Goal: Task Accomplishment & Management: Manage account settings

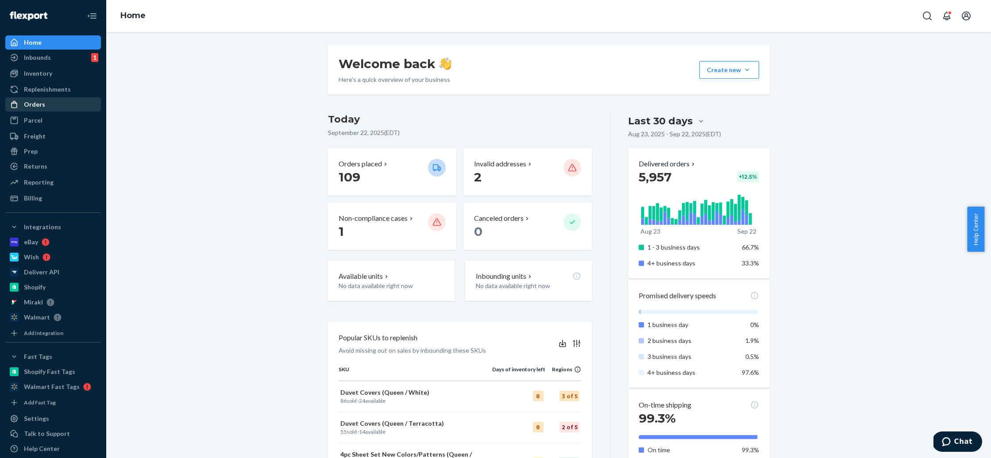
click at [76, 103] on div "Orders" at bounding box center [53, 104] width 94 height 12
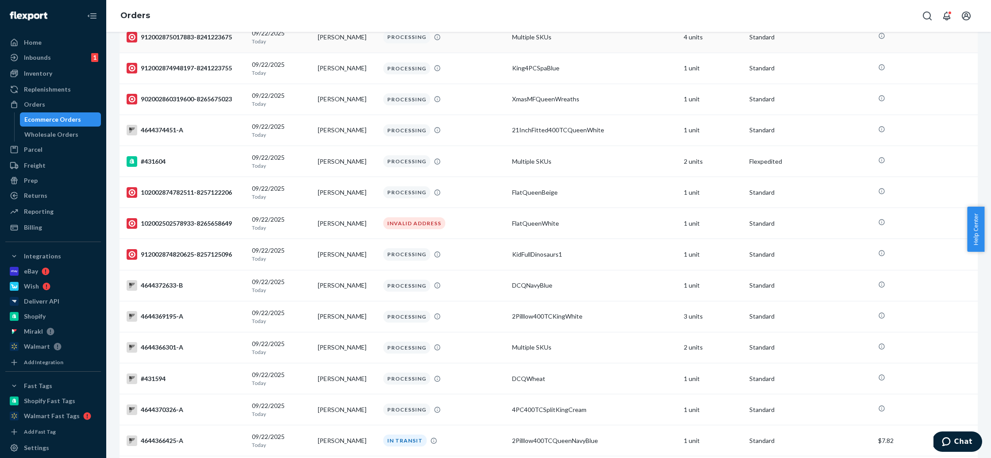
scroll to position [1436, 0]
click at [38, 77] on div "Inventory" at bounding box center [38, 73] width 28 height 9
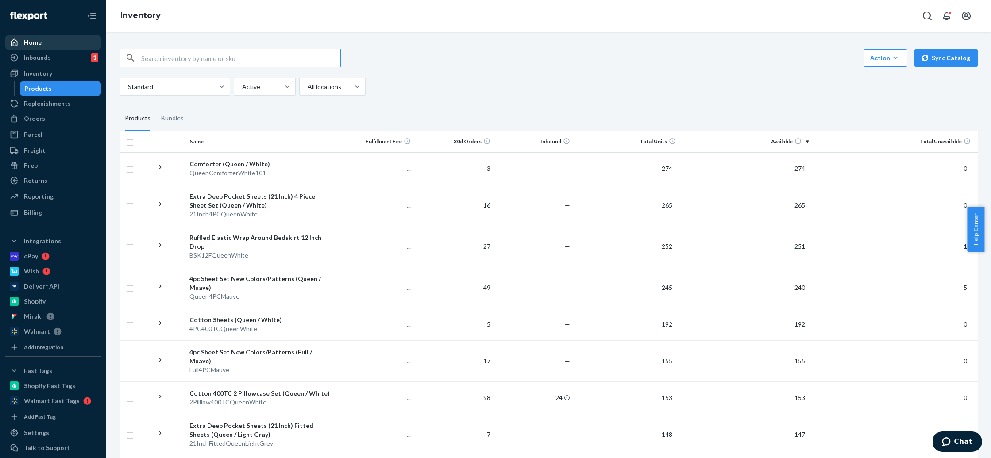
click at [50, 38] on div "Home" at bounding box center [53, 42] width 94 height 12
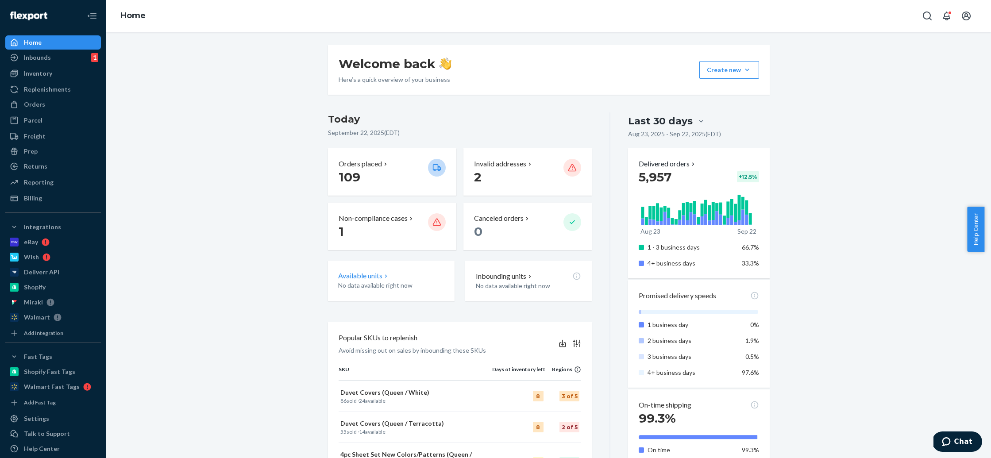
click at [378, 273] on p "Available units" at bounding box center [360, 276] width 44 height 10
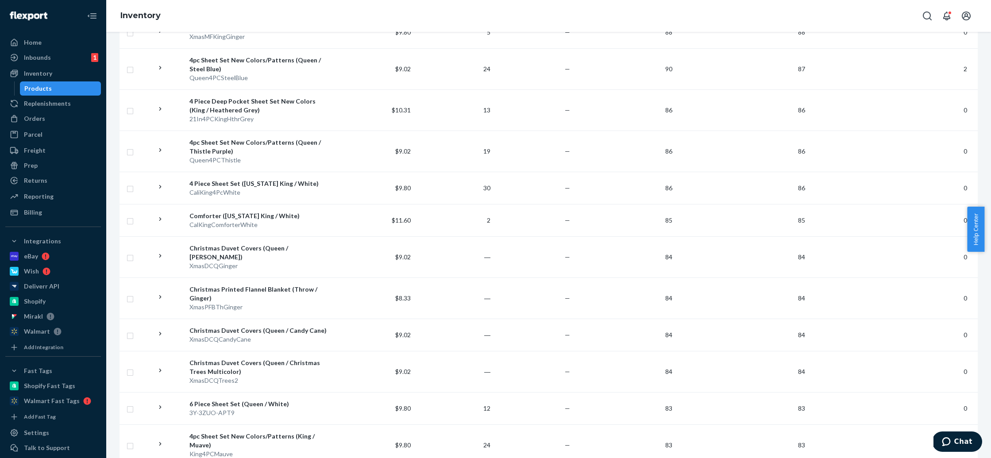
scroll to position [1532, 0]
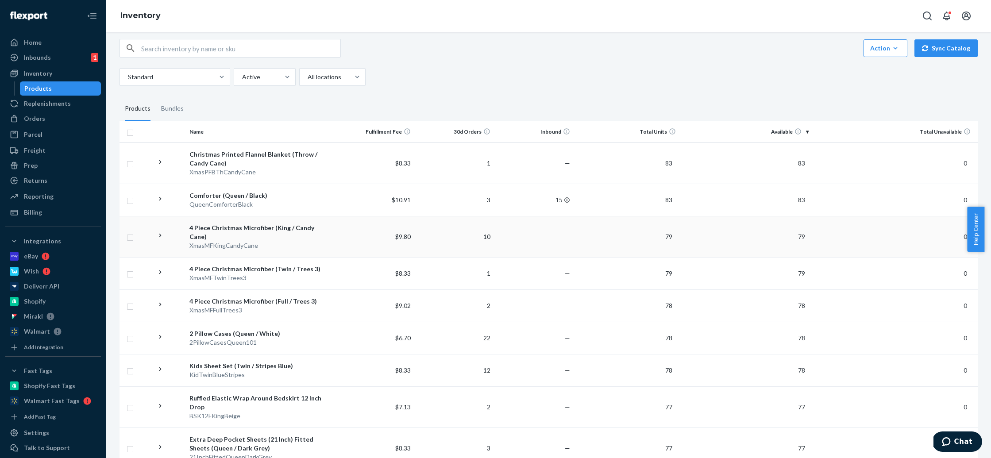
scroll to position [0, 0]
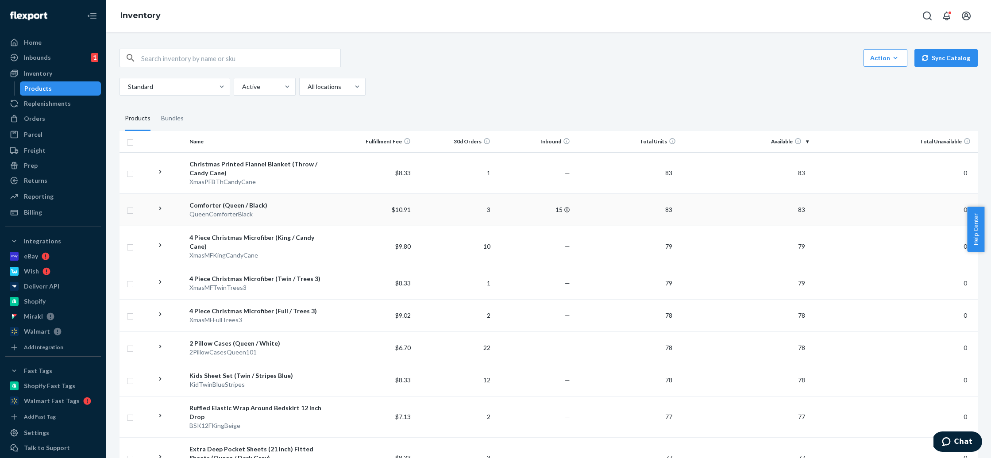
click at [219, 203] on div "Comforter (Queen / Black)" at bounding box center [260, 205] width 142 height 9
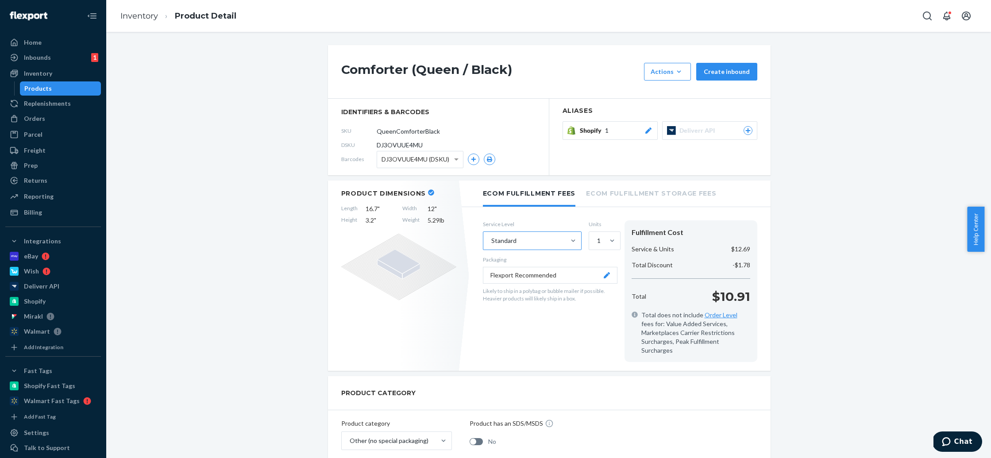
click at [537, 238] on div "Standard" at bounding box center [524, 241] width 82 height 18
click at [491, 238] on input "Standard" at bounding box center [490, 240] width 1 height 9
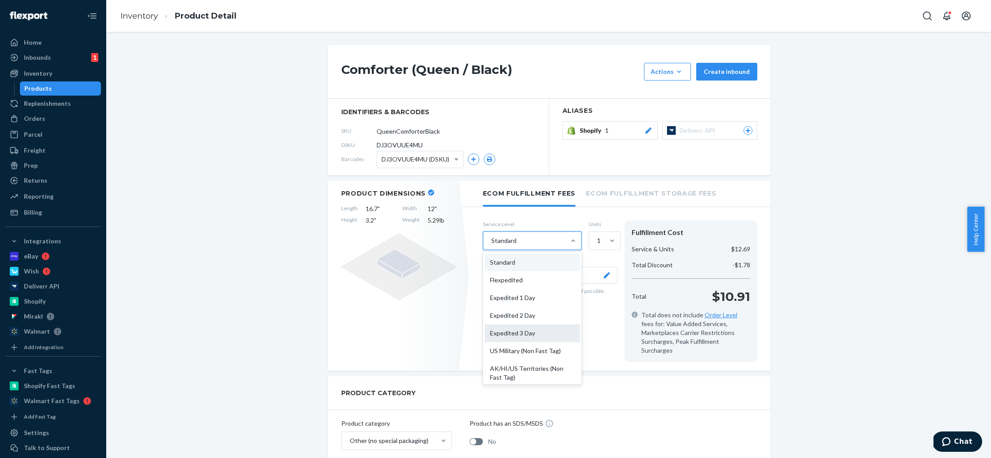
click at [538, 329] on div "Expedited 3 Day" at bounding box center [531, 333] width 95 height 18
click at [491, 245] on input "option Expedited 3 Day focused, 5 of 10. 10 results available. Use Up and Down …" at bounding box center [490, 240] width 1 height 9
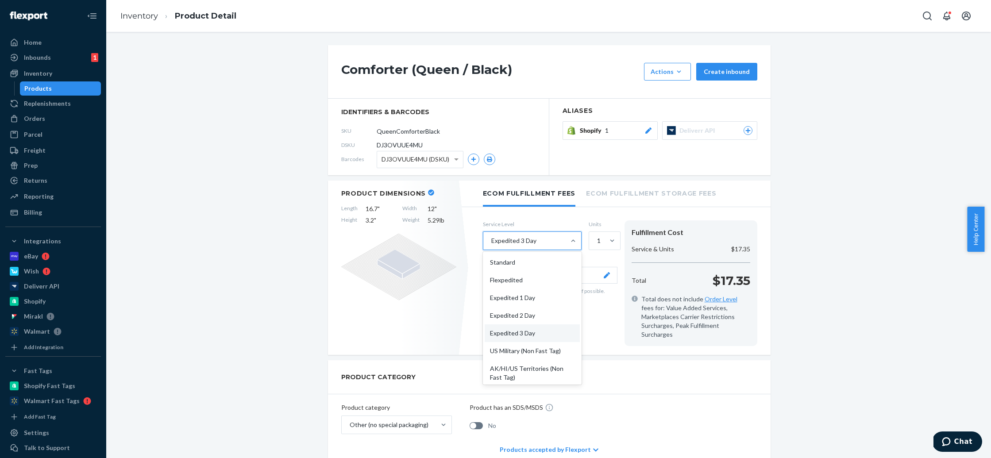
click at [537, 234] on div "Expedited 3 Day" at bounding box center [524, 241] width 82 height 18
click at [491, 236] on input "option Expedited 3 Day, selected. option Expedited 3 Day focused, 5 of 10. 10 r…" at bounding box center [490, 240] width 1 height 9
click at [532, 256] on div "Standard" at bounding box center [531, 262] width 95 height 18
click at [491, 245] on input "option Expedited 3 Day, selected. option Standard focused, 1 of 10. 10 results …" at bounding box center [490, 240] width 1 height 9
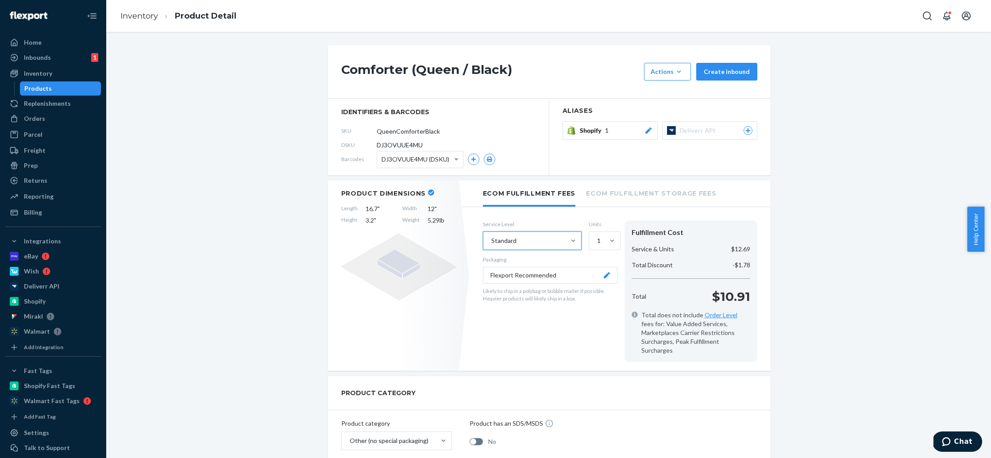
click at [561, 243] on div "Standard" at bounding box center [524, 241] width 82 height 18
click at [491, 243] on input "option Standard, selected. 0 results available. Select is focused ,type to refi…" at bounding box center [490, 240] width 1 height 9
click at [559, 249] on div "Standard" at bounding box center [524, 241] width 82 height 18
click at [491, 245] on input "Standard" at bounding box center [490, 240] width 1 height 9
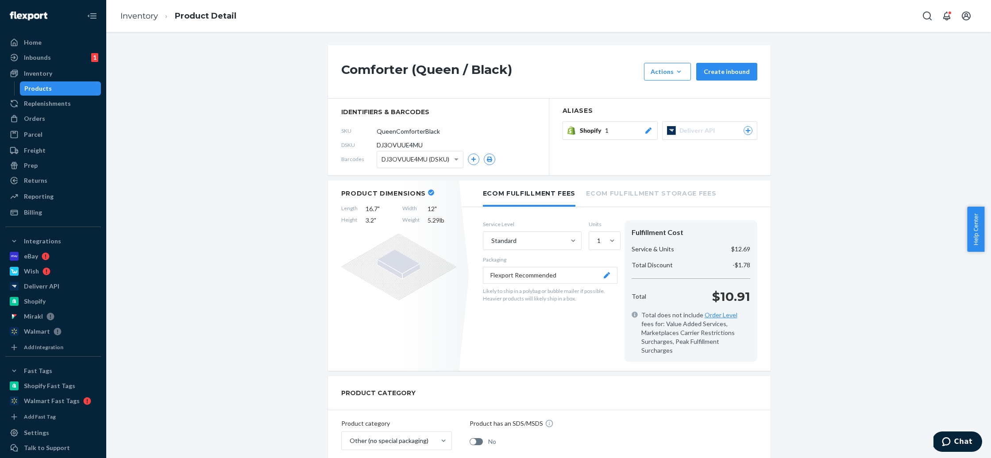
click at [107, 53] on div "Comforter (Queen / Black) Actions Hide Request removal Create inbound identifie…" at bounding box center [548, 245] width 884 height 426
click at [539, 235] on div "Standard" at bounding box center [524, 241] width 82 height 18
click at [491, 236] on input "Standard" at bounding box center [490, 240] width 1 height 9
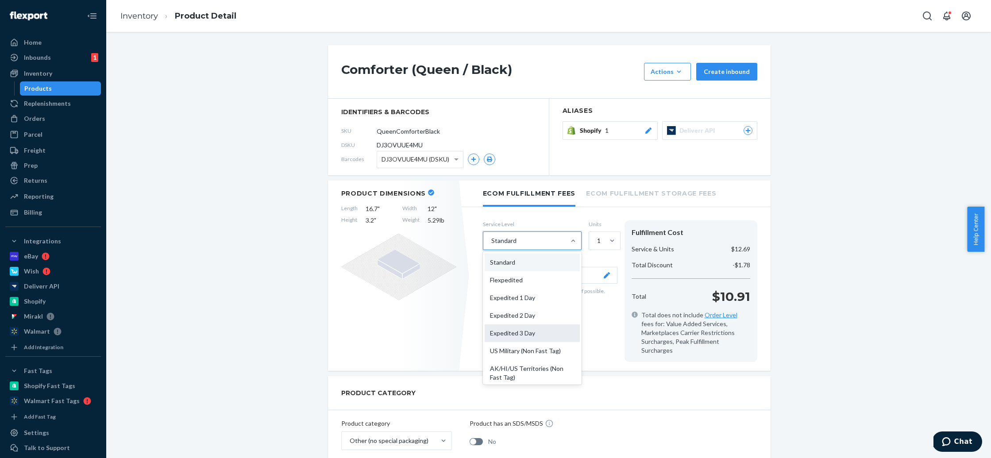
click at [552, 334] on div "Expedited 3 Day" at bounding box center [531, 333] width 95 height 18
click at [491, 245] on input "option Standard, selected. option Expedited 3 Day focused, 5 of 10. 10 results …" at bounding box center [490, 240] width 1 height 9
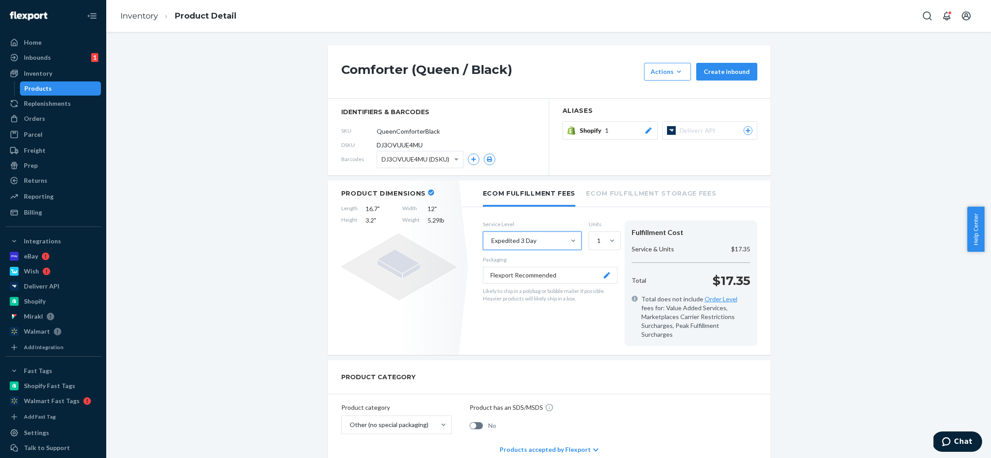
click at [550, 238] on div "Expedited 3 Day" at bounding box center [524, 241] width 82 height 18
click at [491, 238] on input "option Expedited 3 Day, selected. 0 results available. Select is focused ,type …" at bounding box center [490, 240] width 1 height 9
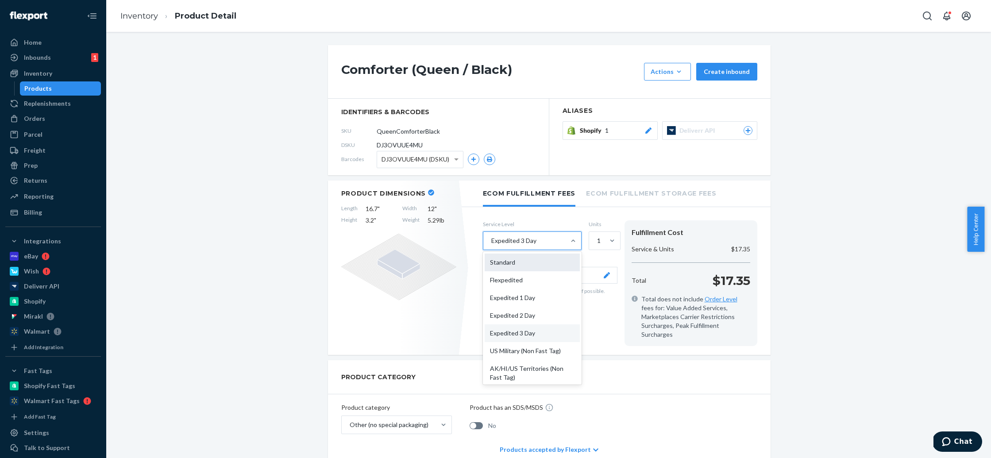
click at [534, 259] on div "Standard" at bounding box center [531, 262] width 95 height 18
click at [491, 245] on input "option Expedited 3 Day, selected. option Standard focused, 1 of 10. 10 results …" at bounding box center [490, 240] width 1 height 9
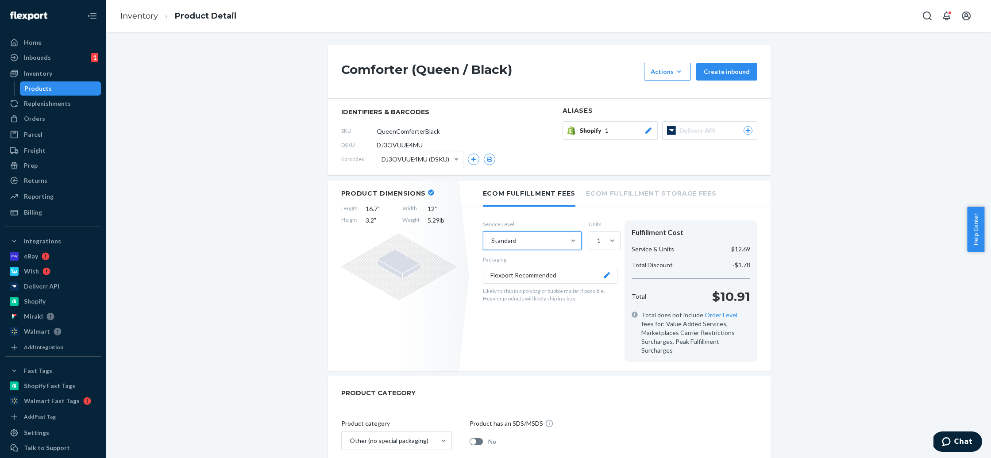
click at [537, 238] on div "Standard" at bounding box center [524, 241] width 82 height 18
click at [491, 238] on input "option Standard, selected. 0 results available. Select is focused ,type to refi…" at bounding box center [490, 240] width 1 height 9
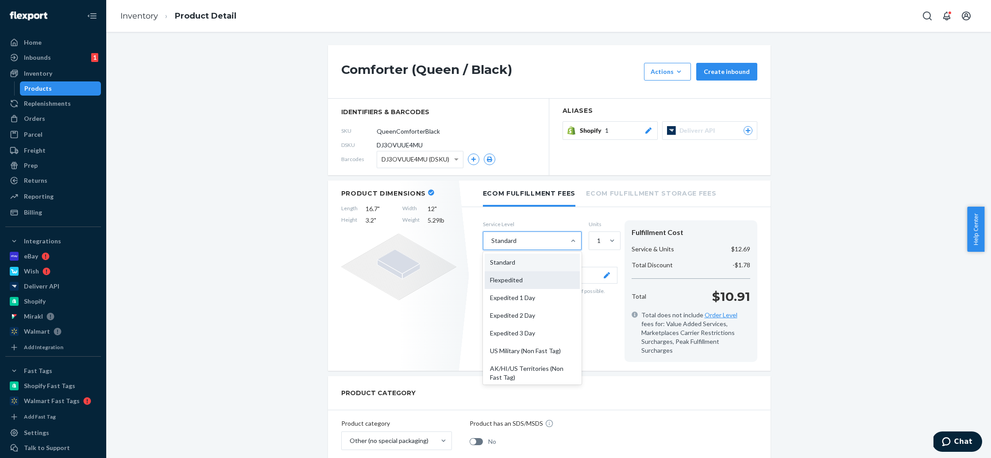
click at [533, 285] on div "Flexpedited" at bounding box center [531, 280] width 95 height 18
click at [491, 245] on input "option Standard, selected. option Flexpedited focused, 2 of 10. 10 results avai…" at bounding box center [490, 240] width 1 height 9
click at [532, 244] on div "Flexpedited" at bounding box center [524, 241] width 82 height 18
click at [491, 244] on input "option Flexpedited, selected. option Flexpedited focused, 2 of 10. 10 results a…" at bounding box center [490, 240] width 1 height 9
click at [530, 300] on div "Expedited 1 Day" at bounding box center [531, 298] width 95 height 18
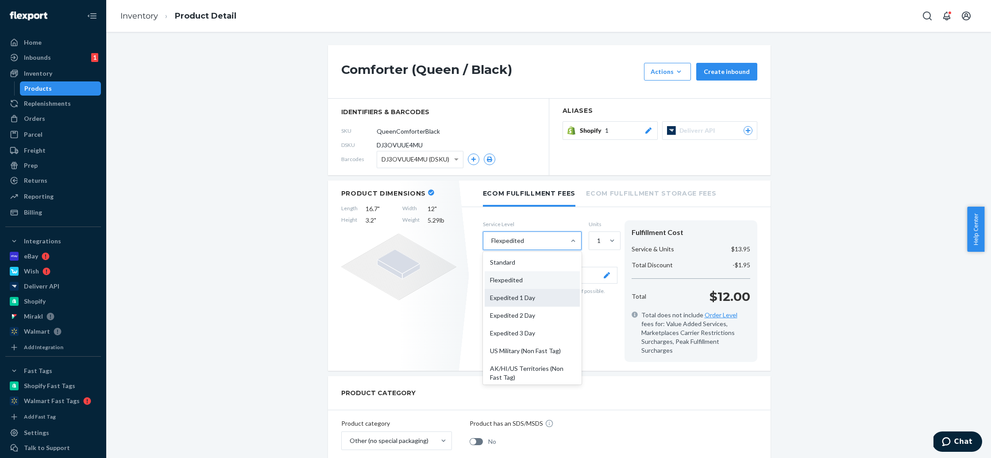
click at [491, 245] on input "option Flexpedited, selected. option Expedited 1 Day focused, 3 of 10. 10 resul…" at bounding box center [490, 240] width 1 height 9
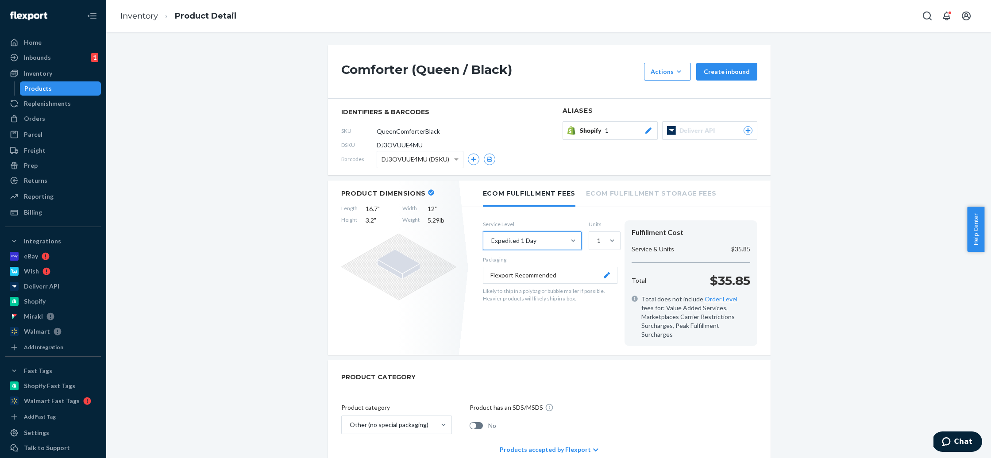
click at [537, 246] on div "Expedited 1 Day" at bounding box center [524, 241] width 82 height 18
click at [491, 245] on input "option Expedited 1 Day, selected. 0 results available. Select is focused ,type …" at bounding box center [490, 240] width 1 height 9
click at [534, 281] on div "Flexpedited" at bounding box center [531, 280] width 95 height 18
click at [491, 245] on input "option Expedited 1 Day, selected. option Flexpedited focused, 2 of 10. 10 resul…" at bounding box center [490, 240] width 1 height 9
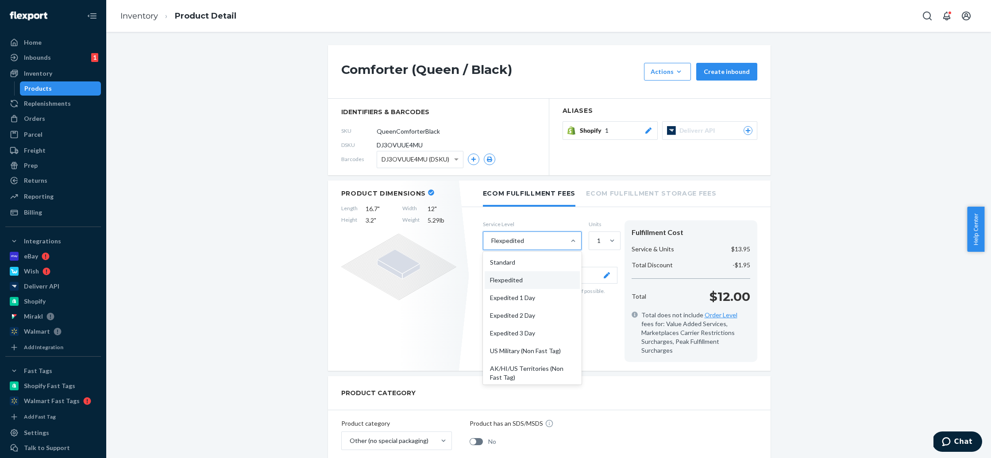
click at [545, 240] on div "Flexpedited" at bounding box center [524, 241] width 82 height 18
click at [491, 240] on input "option Flexpedited, selected. option Flexpedited focused, 2 of 10. 10 results a…" at bounding box center [490, 240] width 1 height 9
click at [532, 265] on div "Standard" at bounding box center [531, 262] width 95 height 18
click at [491, 245] on input "option Flexpedited, selected. option Standard focused, 1 of 10. 10 results avai…" at bounding box center [490, 240] width 1 height 9
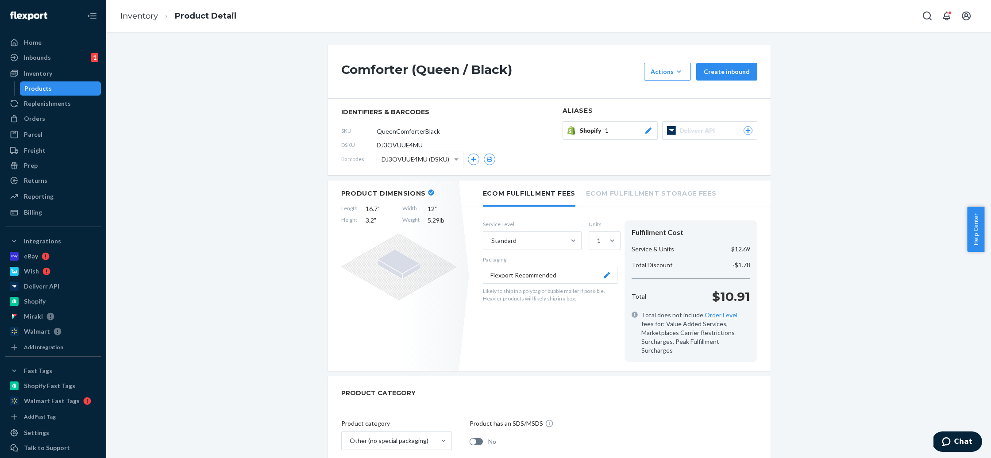
click at [540, 226] on label "Service Level" at bounding box center [532, 224] width 99 height 8
click at [540, 236] on div "Standard" at bounding box center [524, 241] width 82 height 18
click at [491, 236] on input "Standard" at bounding box center [490, 240] width 1 height 9
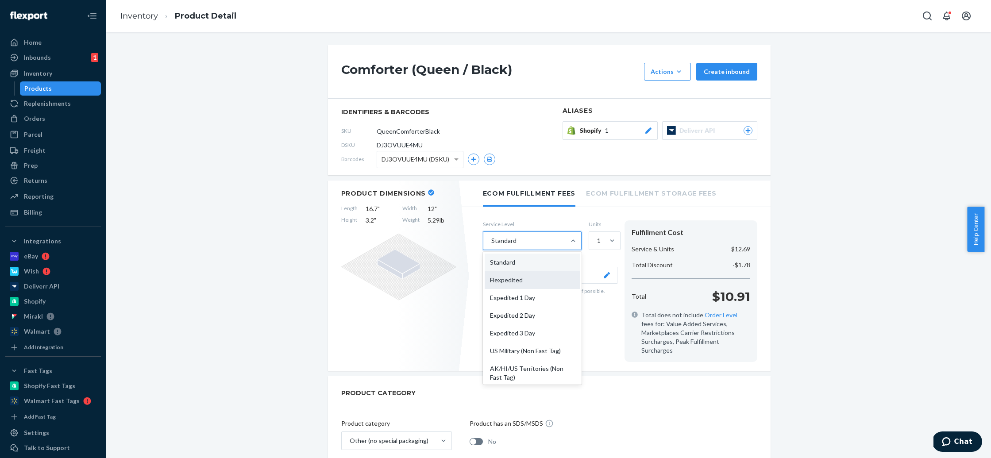
click at [531, 284] on div "Flexpedited" at bounding box center [531, 280] width 95 height 18
click at [491, 245] on input "option Standard, selected. option Flexpedited focused, 2 of 10. 10 results avai…" at bounding box center [490, 240] width 1 height 9
click at [532, 247] on div "Flexpedited" at bounding box center [524, 241] width 82 height 18
click at [491, 245] on input "option Flexpedited, selected. option Flexpedited focused, 2 of 10. 10 results a…" at bounding box center [490, 240] width 1 height 9
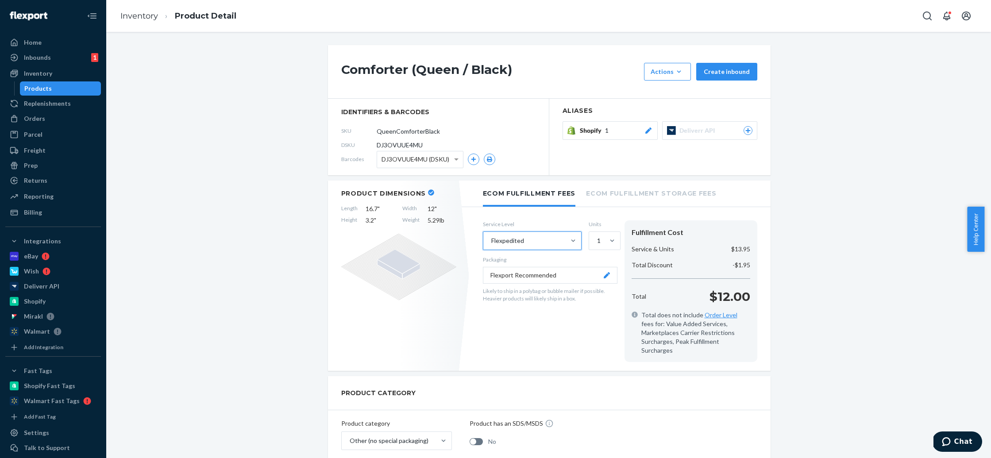
click at [532, 247] on div "Flexpedited" at bounding box center [524, 241] width 82 height 18
click at [491, 245] on input "option Flexpedited, selected. 0 results available. Select is focused ,type to r…" at bounding box center [490, 240] width 1 height 9
click at [535, 227] on label "Service Level" at bounding box center [532, 224] width 99 height 8
click at [539, 245] on div "Flexpedited" at bounding box center [524, 241] width 82 height 18
click at [491, 245] on input "option Flexpedited, selected. option Flexpedited focused, 2 of 10. 10 results a…" at bounding box center [490, 240] width 1 height 9
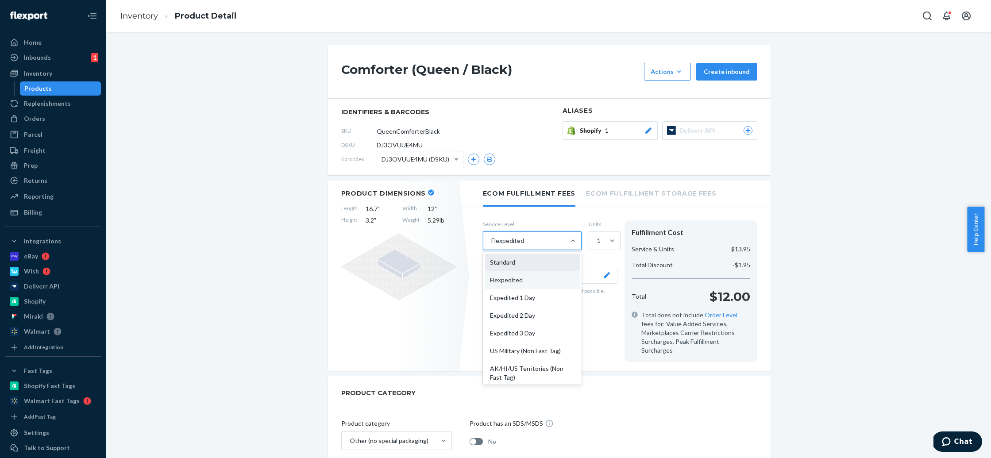
click at [537, 261] on div "Standard" at bounding box center [531, 262] width 95 height 18
click at [491, 245] on input "option Flexpedited, selected. option Standard focused, 1 of 10. 10 results avai…" at bounding box center [490, 240] width 1 height 9
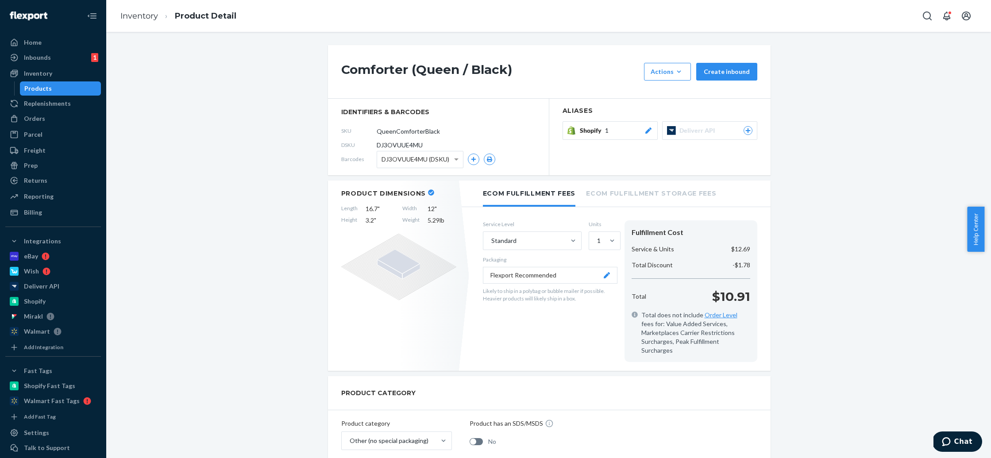
click at [539, 242] on div "Standard" at bounding box center [524, 241] width 82 height 18
click at [491, 242] on input "Standard" at bounding box center [490, 240] width 1 height 9
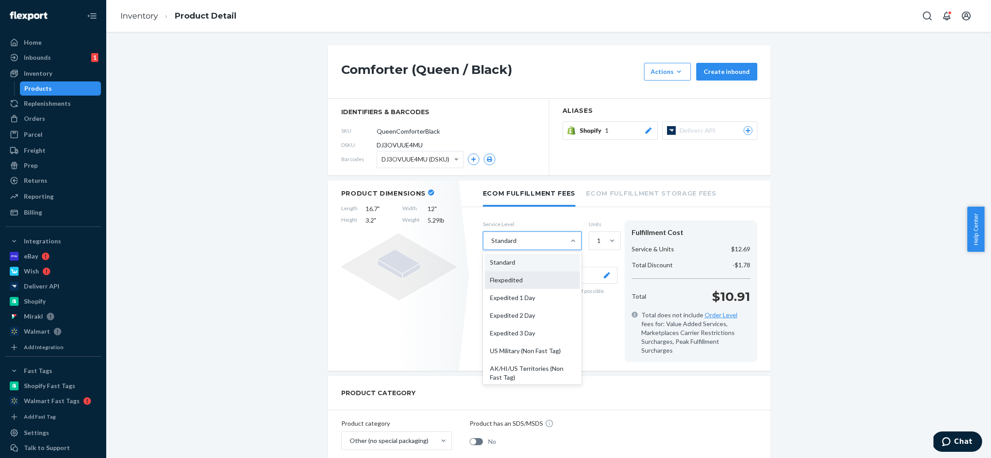
click at [519, 277] on div "Flexpedited" at bounding box center [531, 280] width 95 height 18
click at [491, 245] on input "option Standard, selected. option Flexpedited focused, 2 of 10. 10 results avai…" at bounding box center [490, 240] width 1 height 9
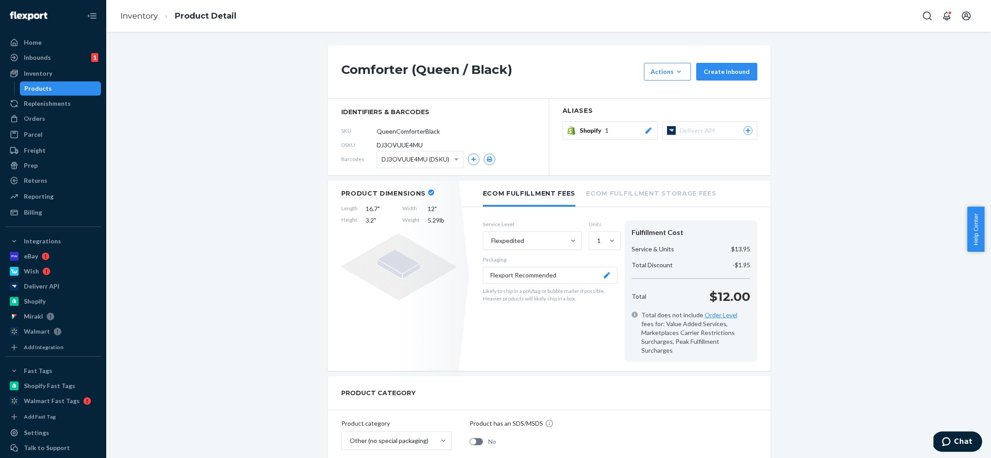
click at [535, 246] on div "Flexpedited" at bounding box center [524, 241] width 82 height 18
click at [491, 245] on input "option Flexpedited, selected. option Flexpedited focused, 2 of 10. 10 results a…" at bounding box center [490, 240] width 1 height 9
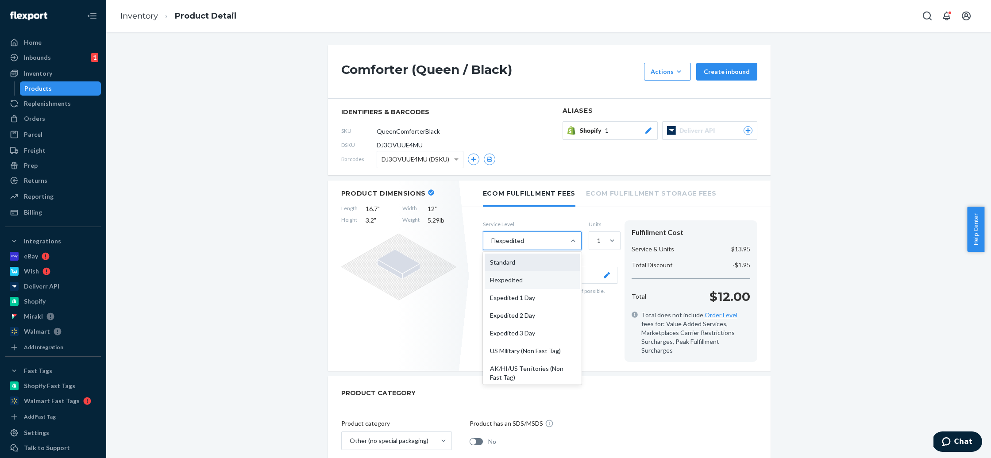
click at [537, 257] on div "Standard" at bounding box center [531, 262] width 95 height 18
click at [491, 245] on input "option Flexpedited, selected. option Standard focused, 1 of 10. 10 results avai…" at bounding box center [490, 240] width 1 height 9
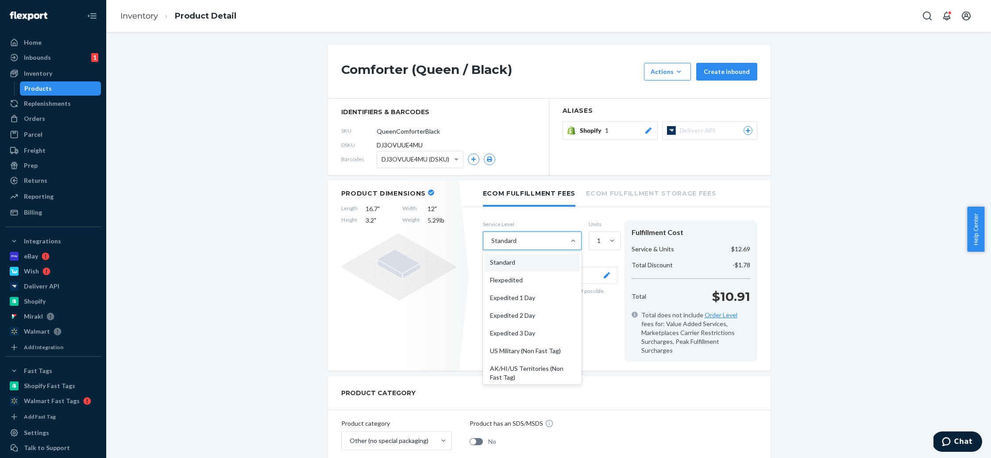
click at [523, 246] on div "Standard" at bounding box center [524, 241] width 82 height 18
click at [491, 245] on input "option Standard, selected. option Standard focused, 1 of 10. 10 results availab…" at bounding box center [490, 240] width 1 height 9
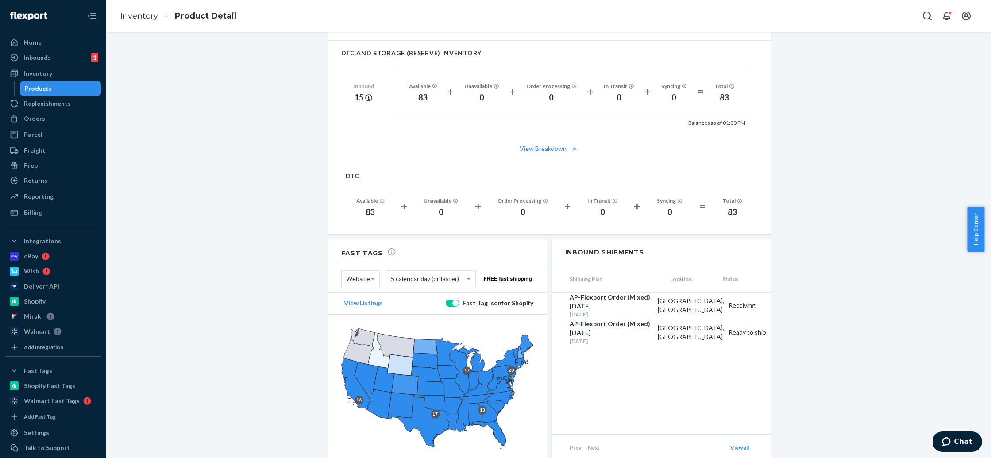
scroll to position [488, 0]
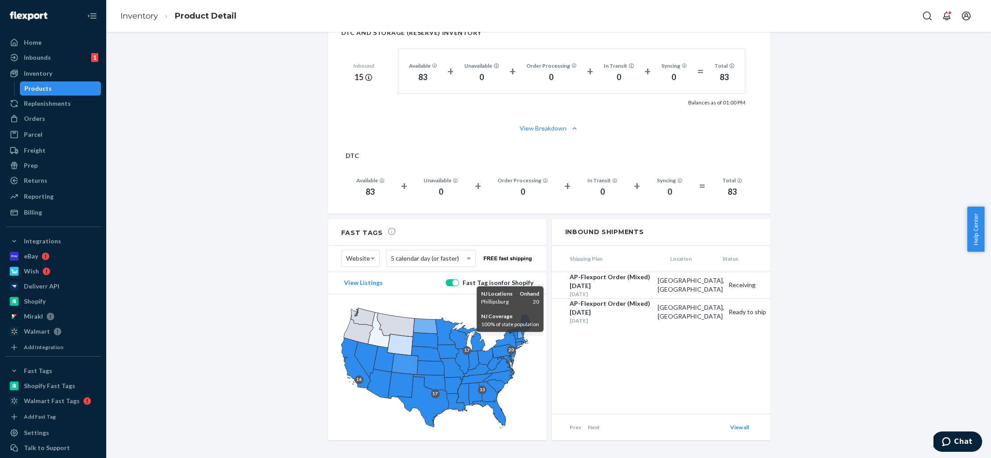
click at [511, 346] on icon at bounding box center [513, 351] width 5 height 11
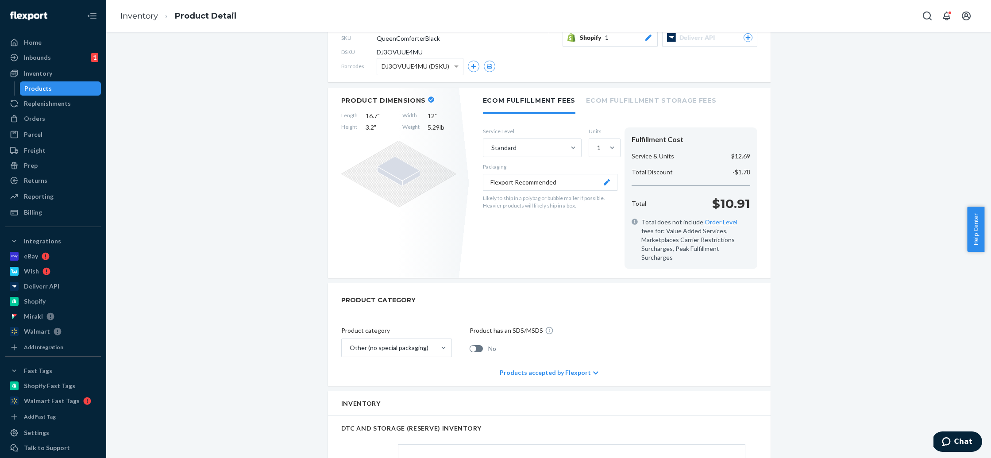
scroll to position [21, 0]
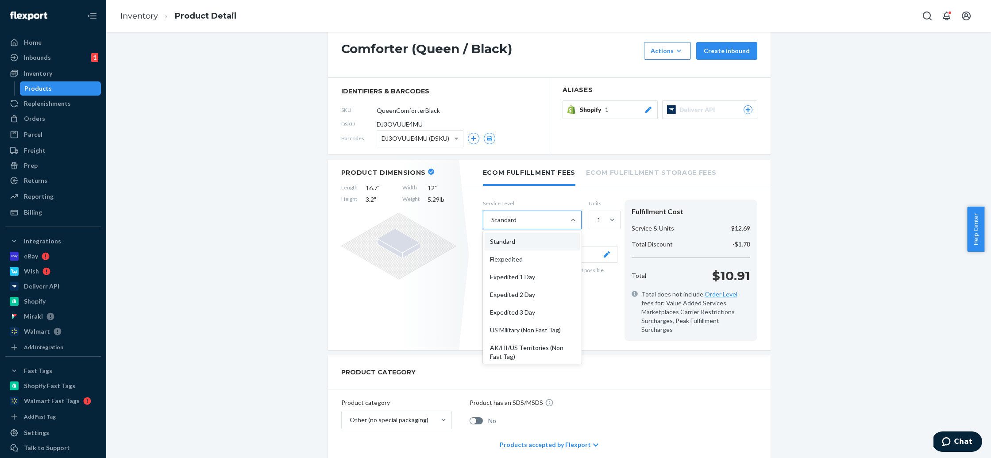
click at [539, 227] on div "Standard" at bounding box center [524, 220] width 82 height 18
click at [491, 224] on input "option Standard, selected. option Standard focused, 1 of 10. 10 results availab…" at bounding box center [490, 219] width 1 height 9
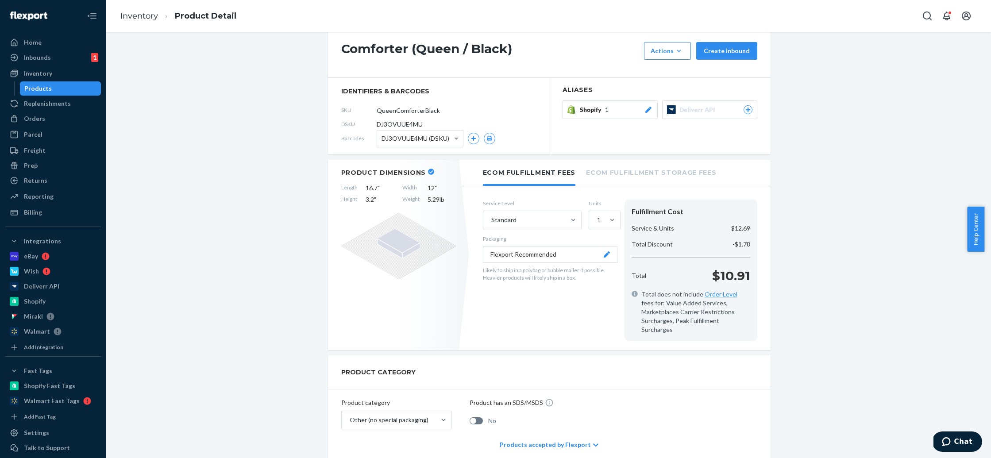
click at [58, 432] on div "Settings" at bounding box center [53, 432] width 94 height 12
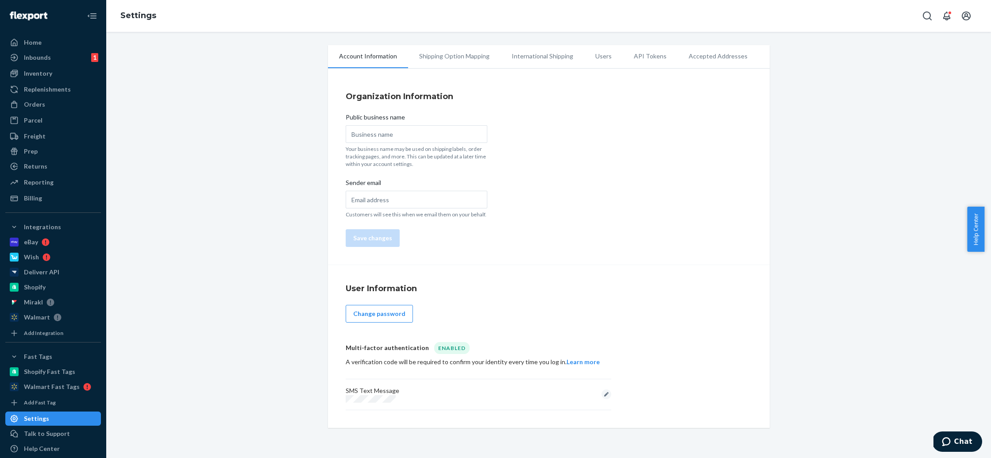
click at [634, 58] on li "API Tokens" at bounding box center [649, 56] width 55 height 22
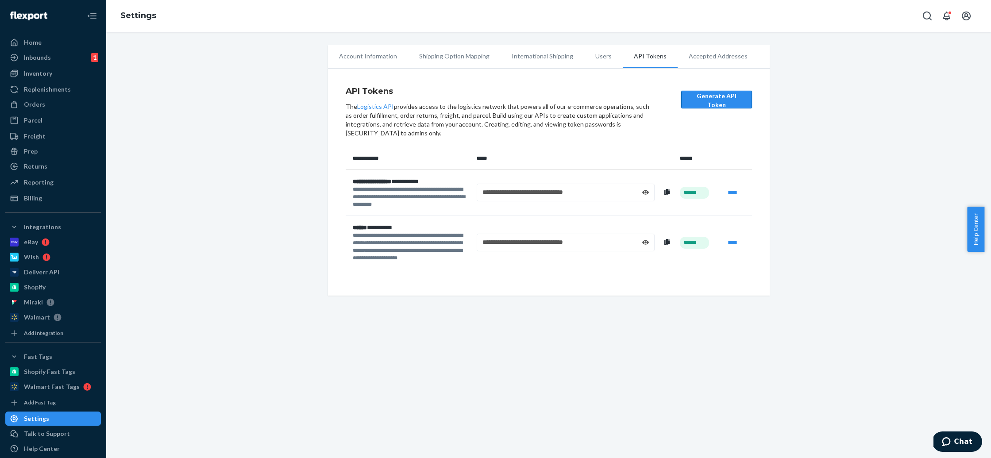
click at [714, 98] on button "Generate API Token" at bounding box center [716, 100] width 71 height 18
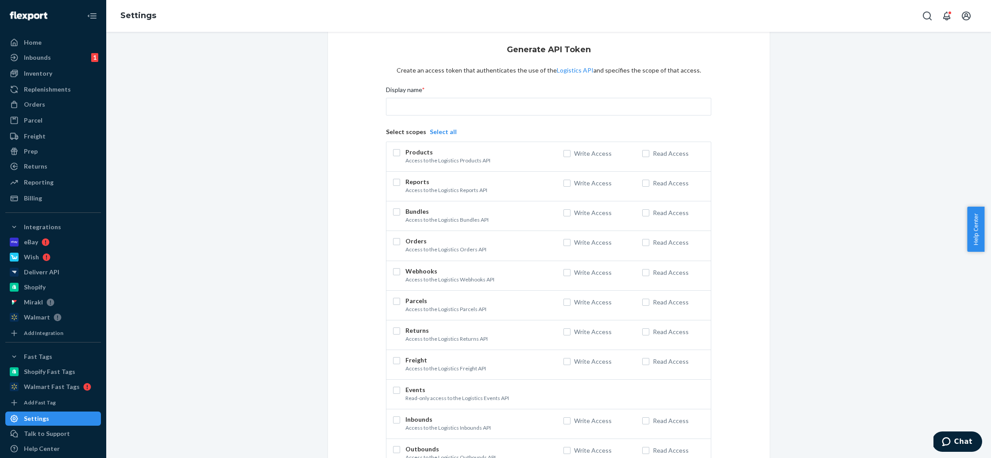
scroll to position [104, 0]
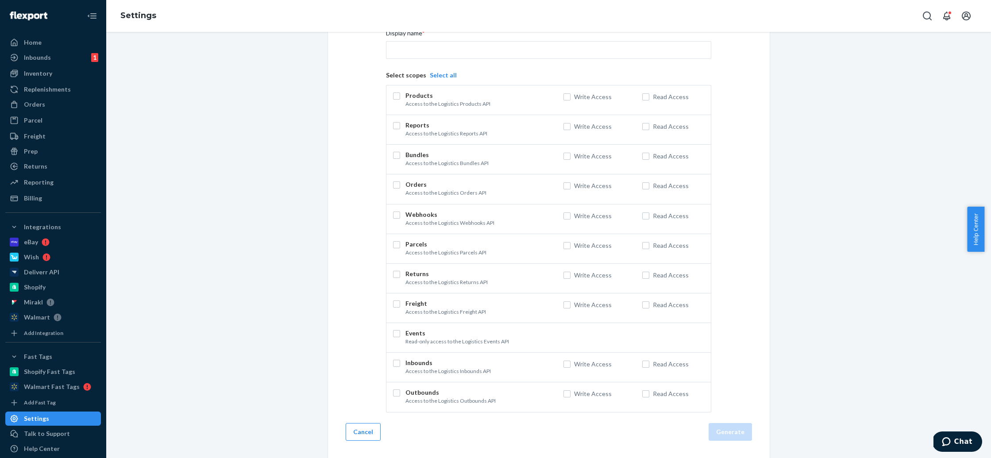
click at [441, 74] on button "Select all" at bounding box center [443, 75] width 27 height 9
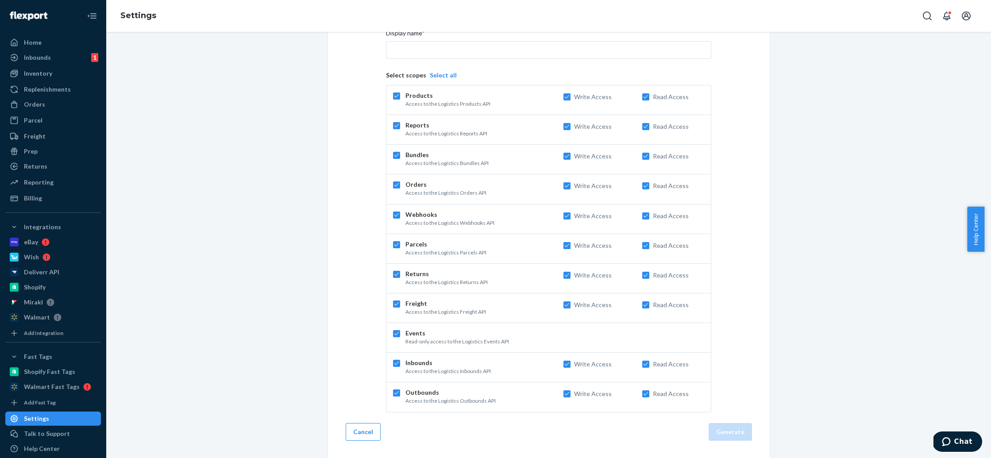
checkbox input "true"
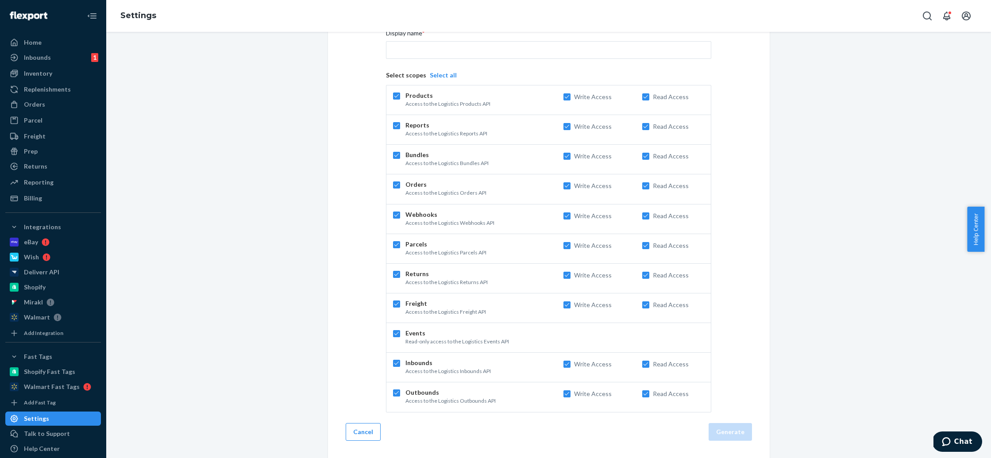
checkbox input "true"
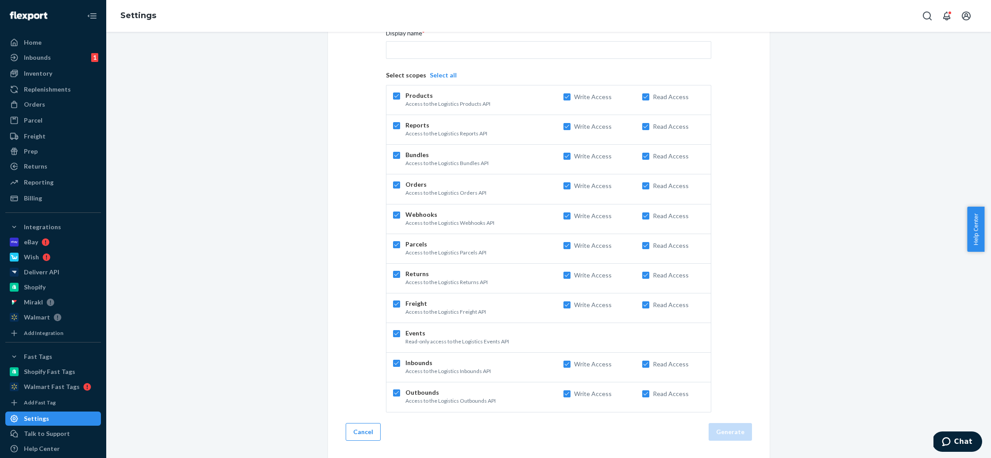
checkbox input "true"
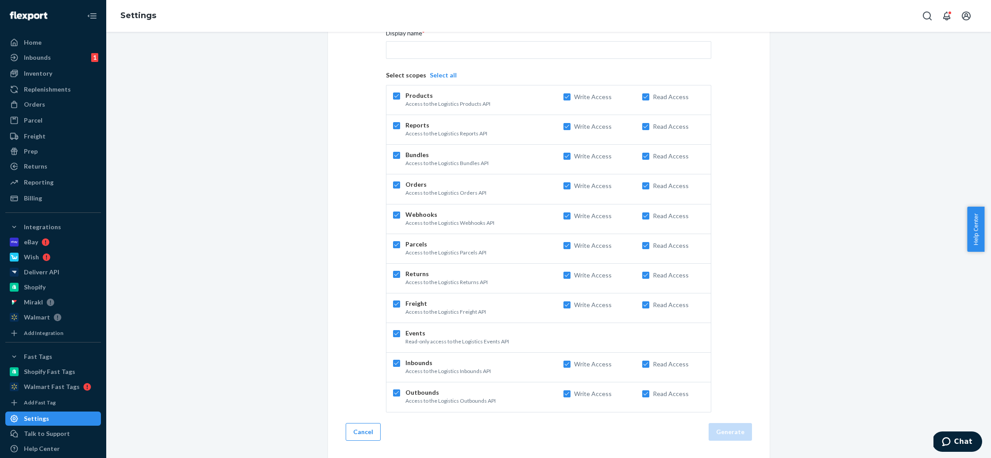
checkbox input "true"
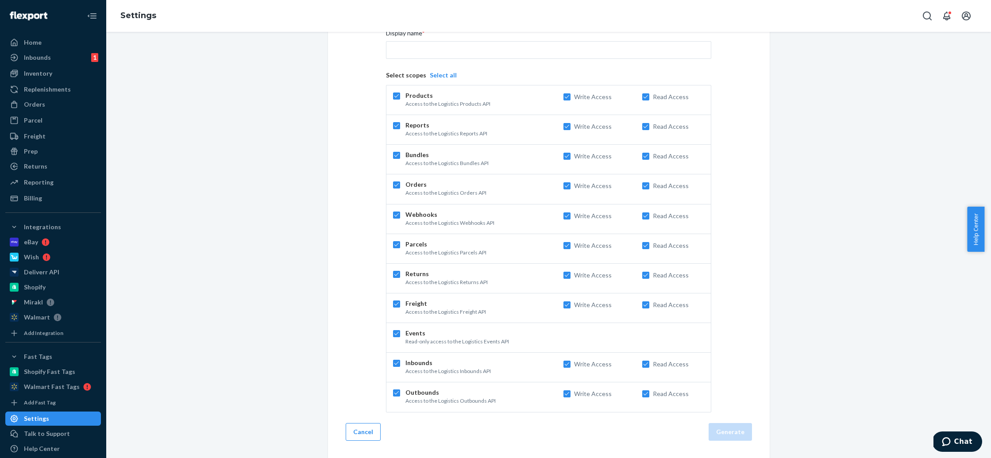
checkbox input "true"
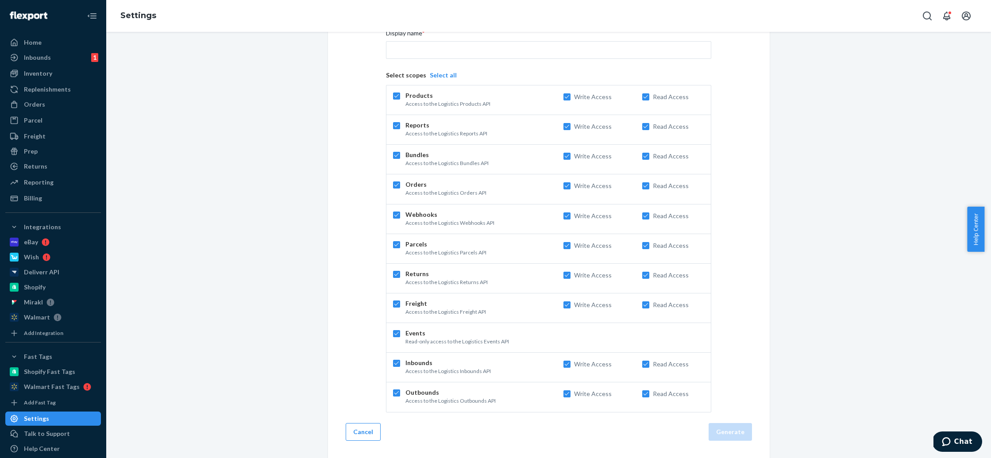
checkbox input "true"
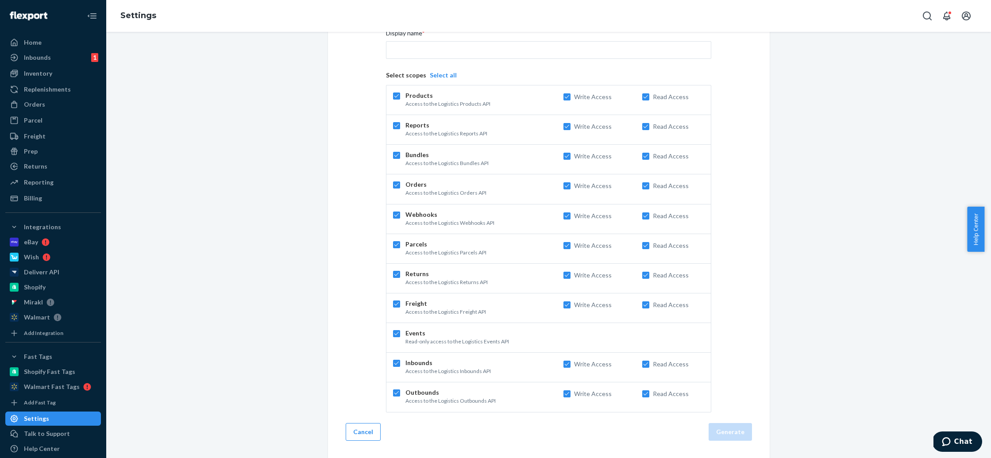
checkbox input "true"
click at [444, 76] on button "Deselect all" at bounding box center [447, 75] width 35 height 9
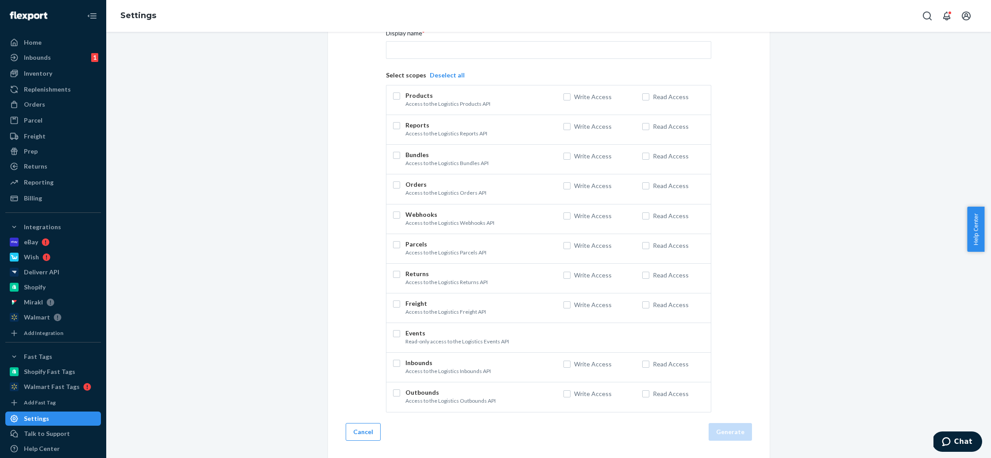
checkbox input "false"
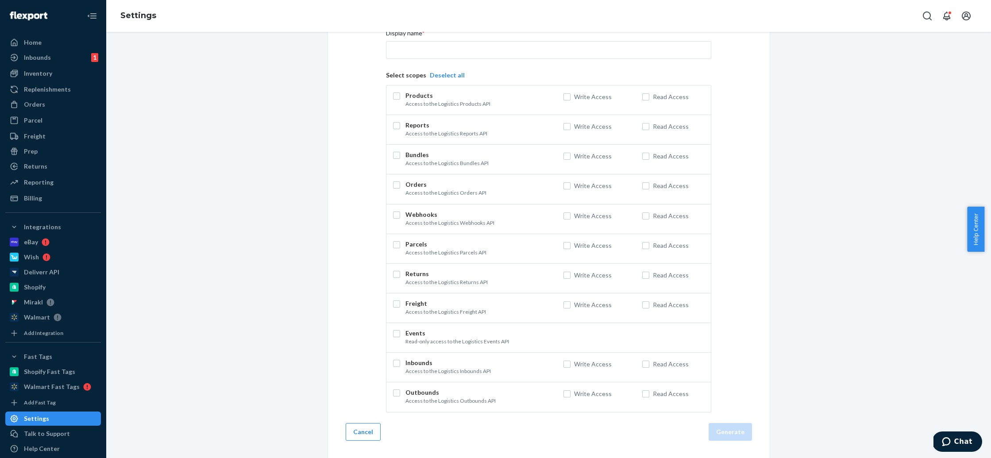
checkbox input "false"
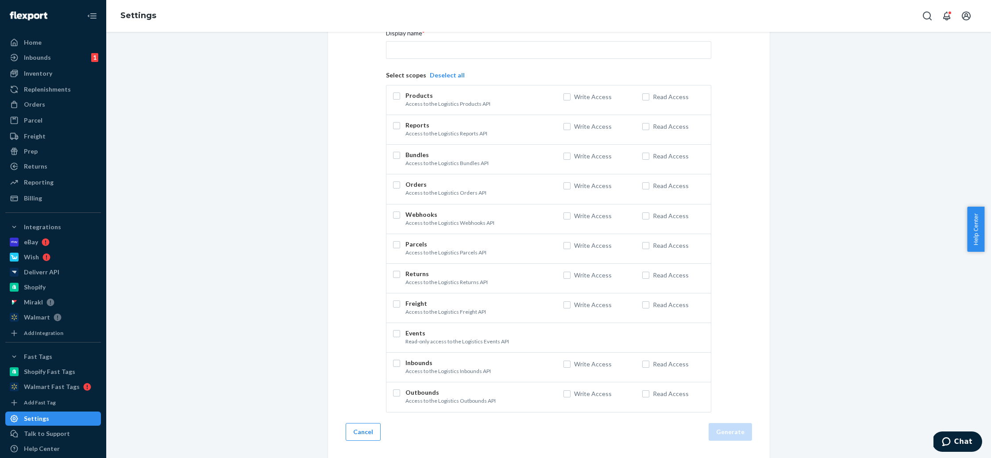
checkbox input "false"
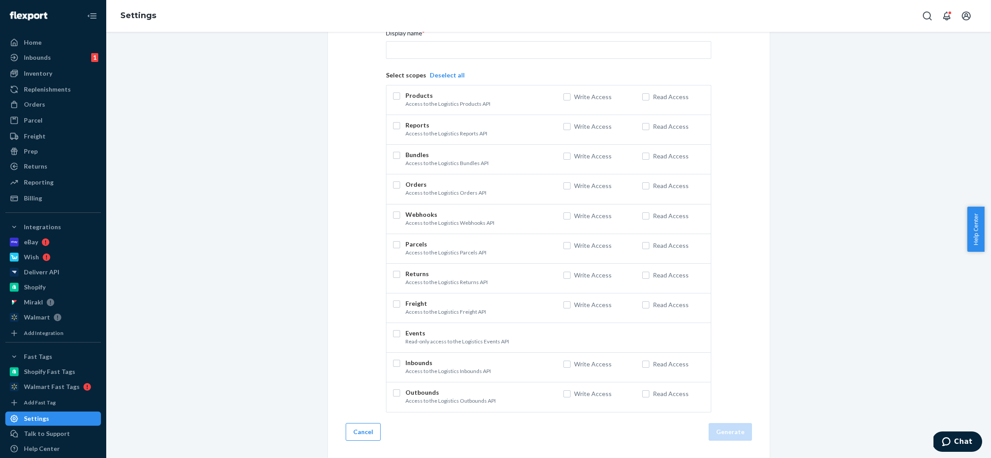
checkbox input "false"
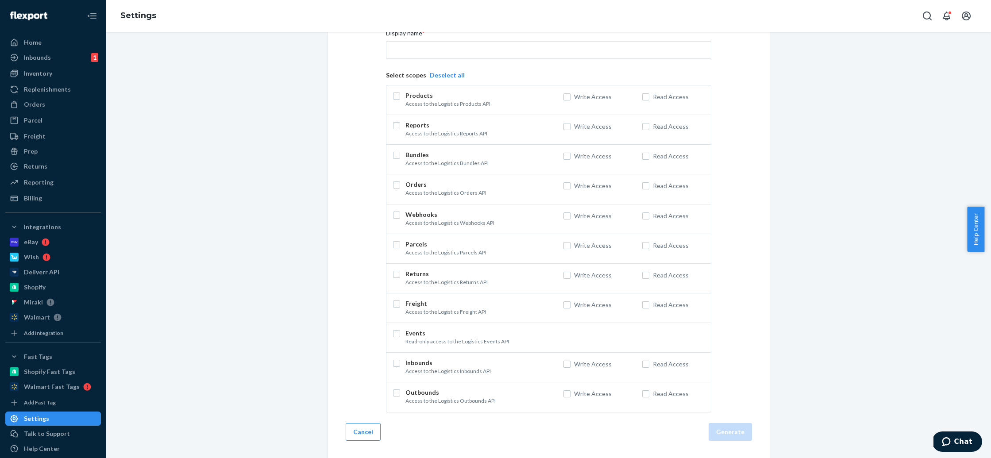
checkbox input "false"
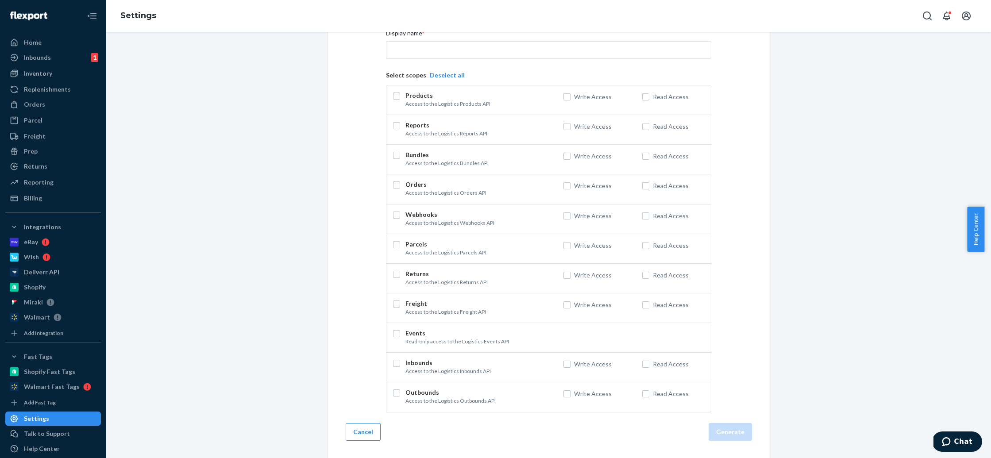
checkbox input "false"
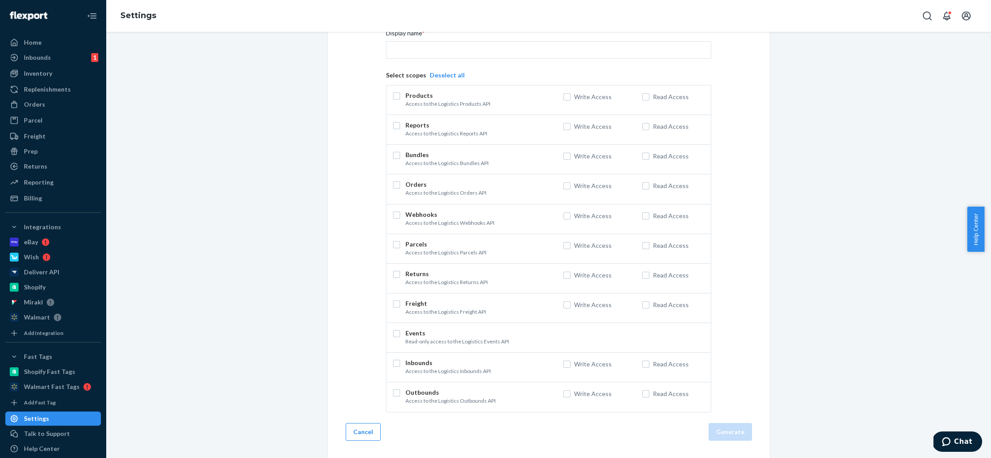
checkbox input "false"
click at [467, 98] on div "Products Access to the Logistics Products API" at bounding box center [476, 99] width 143 height 16
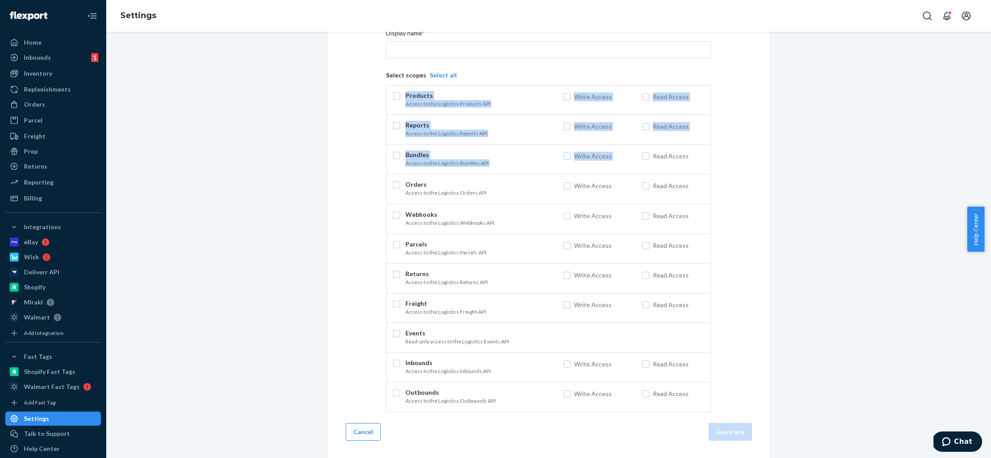
drag, startPoint x: 398, startPoint y: 104, endPoint x: 755, endPoint y: 150, distance: 359.4
click at [755, 150] on div "Generate API Token Create an access token that authenticates the use of the Log…" at bounding box center [549, 213] width 442 height 489
click at [470, 166] on p "Access to the Logistics Bundles API" at bounding box center [476, 163] width 143 height 8
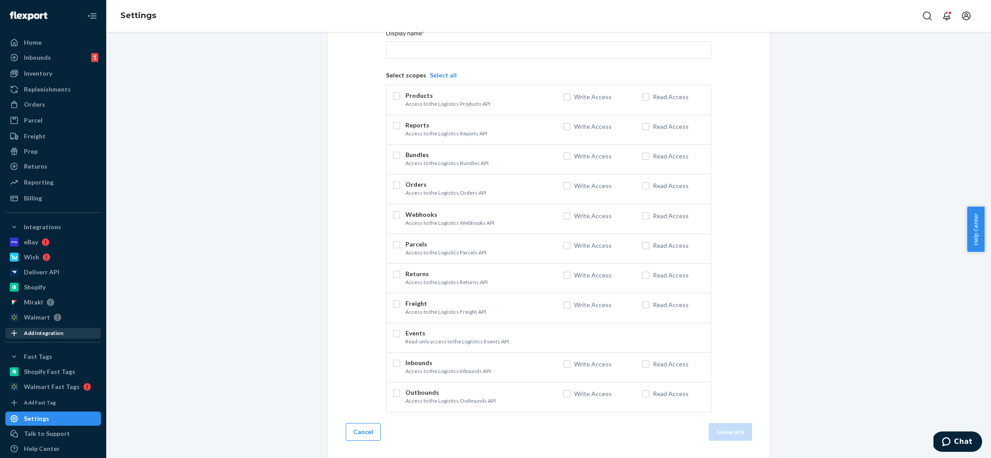
click at [46, 332] on div "Add Integration" at bounding box center [43, 333] width 39 height 8
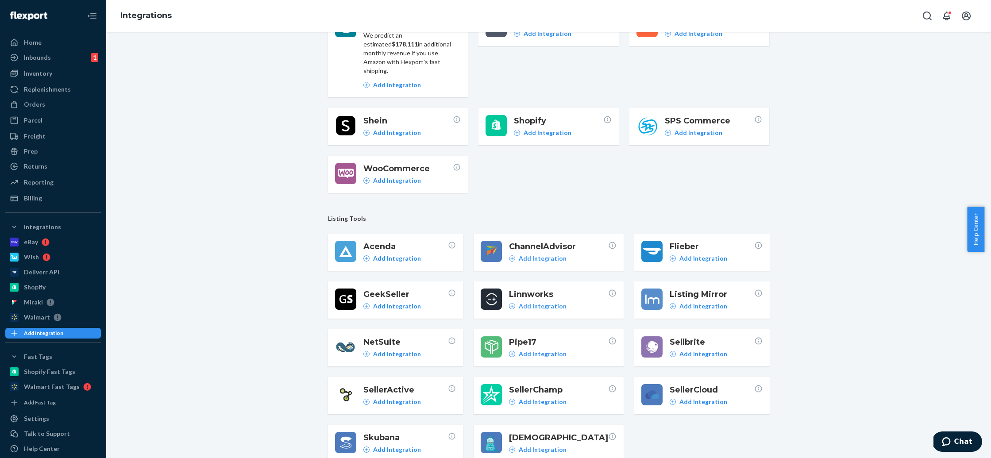
scroll to position [106, 0]
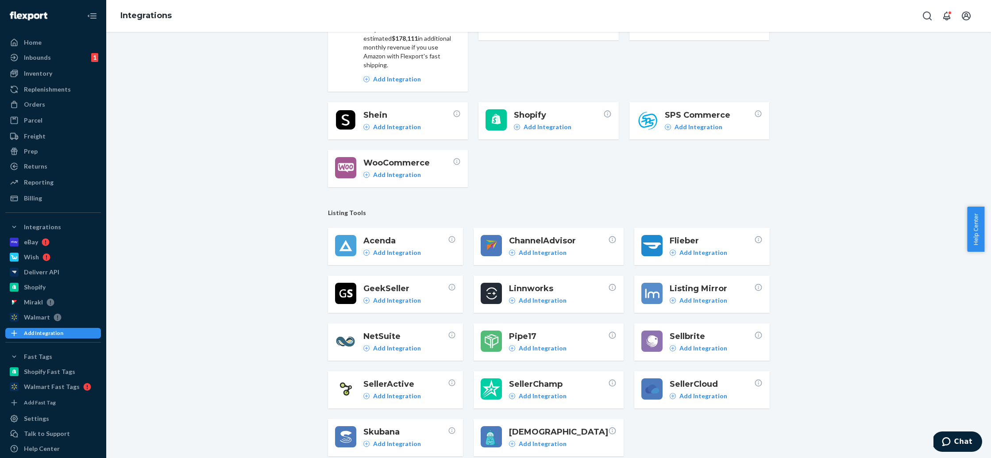
click at [568, 330] on span "Pipe17" at bounding box center [558, 336] width 99 height 12
click at [541, 344] on p "Add Integration" at bounding box center [542, 348] width 48 height 9
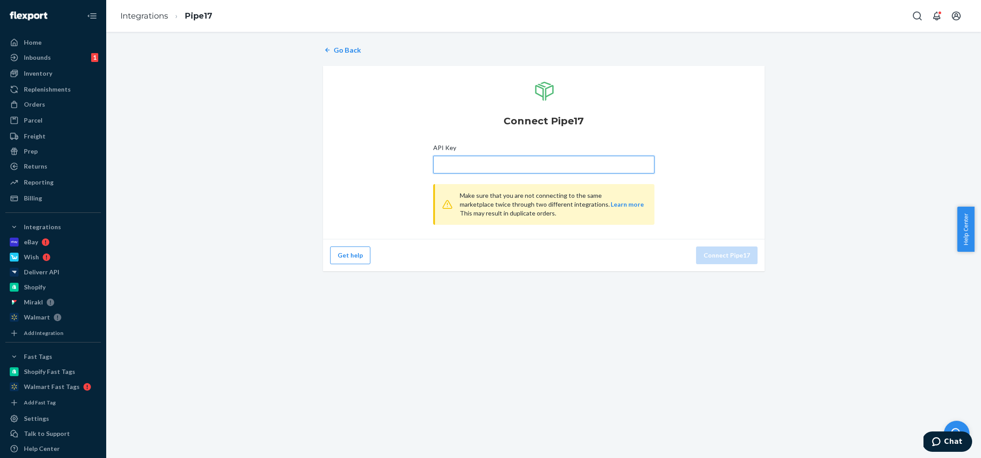
click at [510, 159] on input "API Key" at bounding box center [543, 165] width 221 height 18
type input "shltm_oVI0vX-pBLsvjgeiAZGFzZKJ_YxyvOfh7E1_lBJ_"
drag, startPoint x: 814, startPoint y: 270, endPoint x: 775, endPoint y: 267, distance: 39.0
click at [814, 270] on div "Go Back Connect Pipe17 API Key shltm_oVI0vX-pBLsvjgeiAZGFzZKJ_YxyvOfh7E1_lBJ_ M…" at bounding box center [543, 158] width 861 height 237
click at [714, 252] on button "Connect Pipe17" at bounding box center [726, 255] width 61 height 18
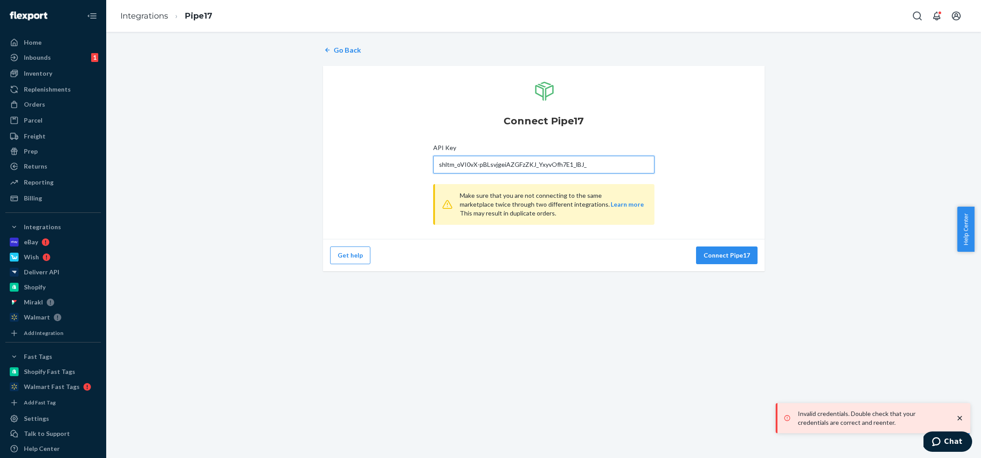
click at [559, 169] on input "shltm_oVI0vX-pBLsvjgeiAZGFzZKJ_YxyvOfh7E1_lBJ_" at bounding box center [543, 165] width 221 height 18
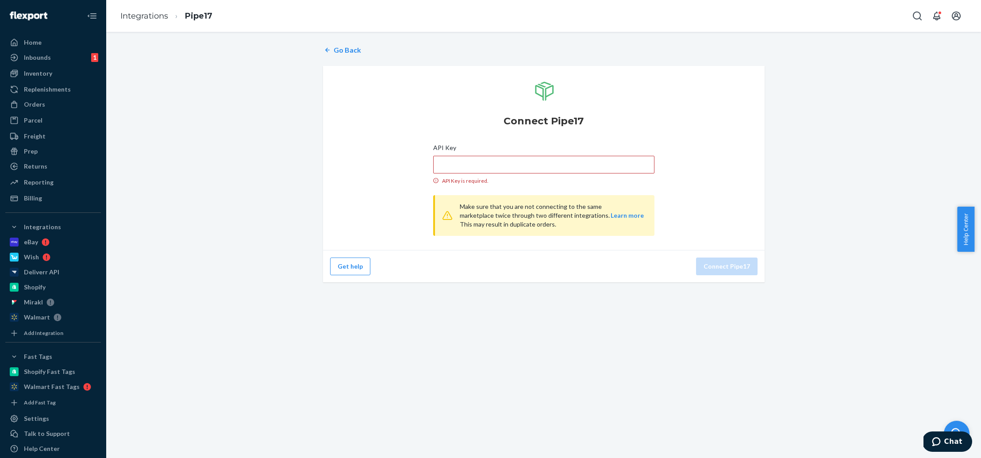
click at [810, 104] on div "Go Back Connect Pipe17 API Key API Key is required. Make sure that you are not …" at bounding box center [543, 164] width 861 height 248
click at [45, 425] on link "Settings" at bounding box center [53, 418] width 96 height 14
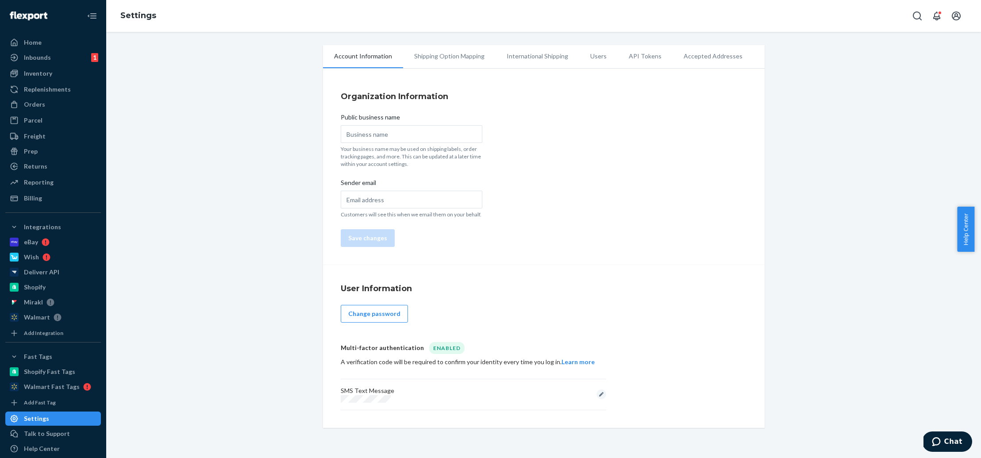
click at [677, 72] on div "Account Information Shipping Option Mapping International Shipping Users API To…" at bounding box center [544, 236] width 442 height 383
click at [641, 59] on li "API Tokens" at bounding box center [645, 56] width 55 height 22
